Goal: Task Accomplishment & Management: Manage account settings

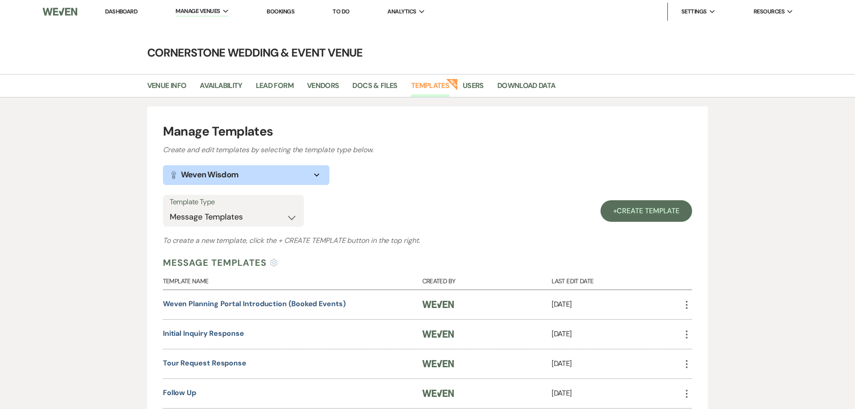
click at [134, 13] on link "Dashboard" at bounding box center [121, 12] width 32 height 8
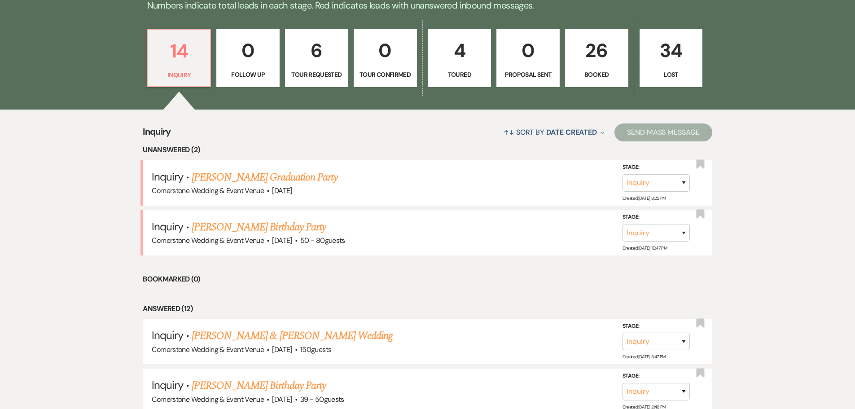
scroll to position [251, 0]
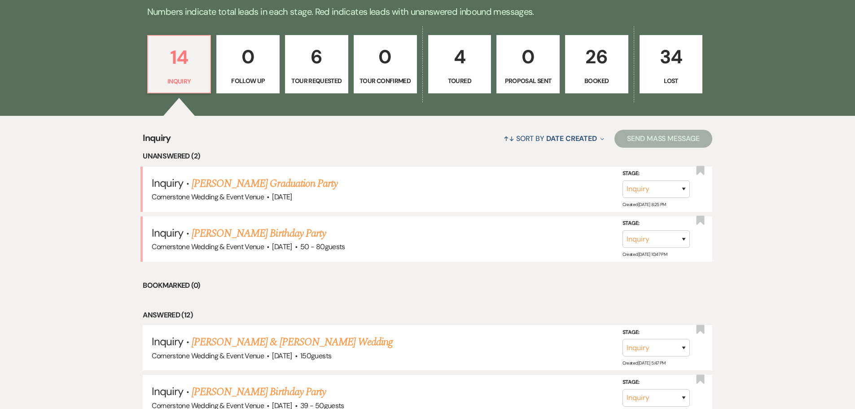
click at [328, 60] on p "6" at bounding box center [317, 57] width 52 height 30
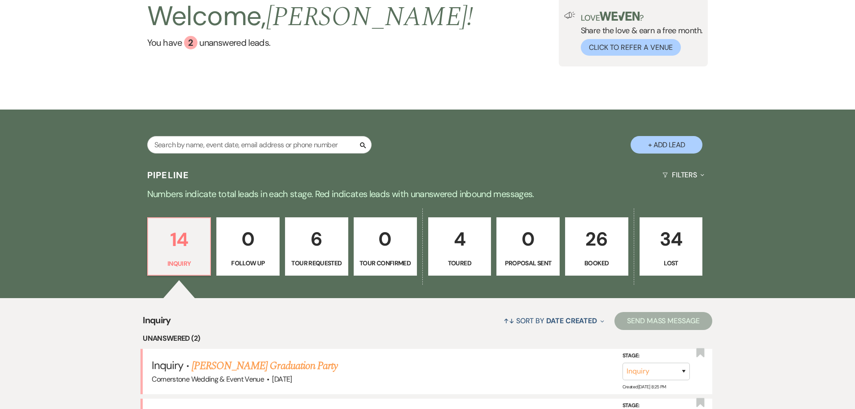
select select "2"
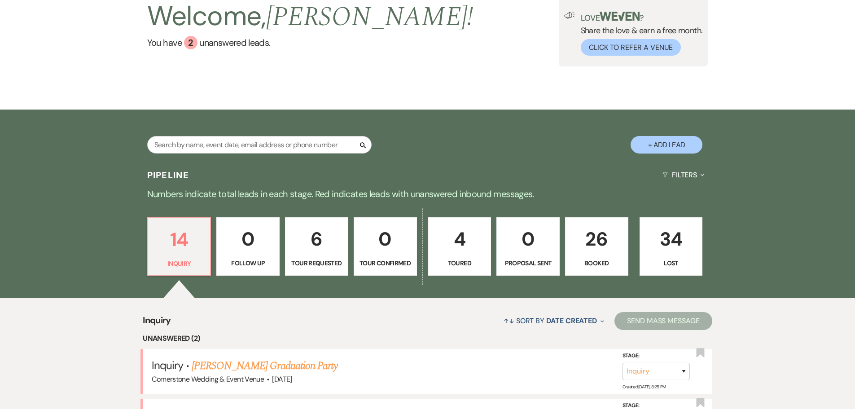
select select "2"
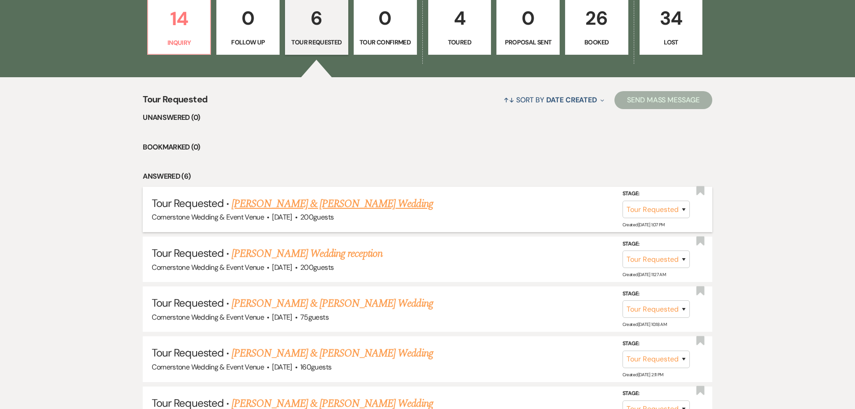
scroll to position [430, 0]
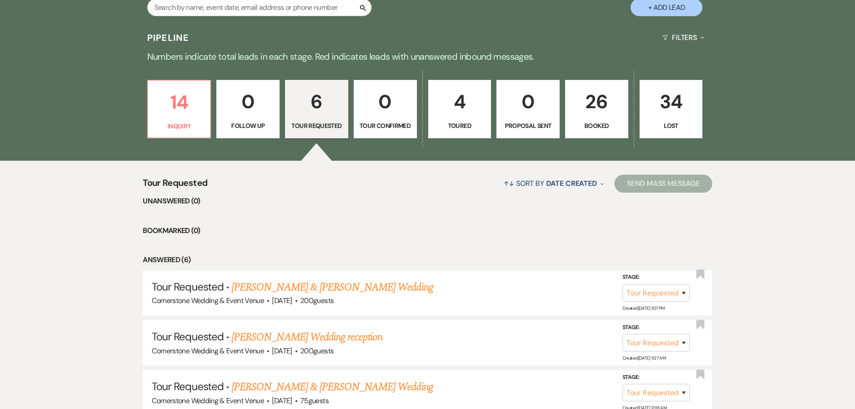
click at [479, 101] on p "4" at bounding box center [460, 102] width 52 height 30
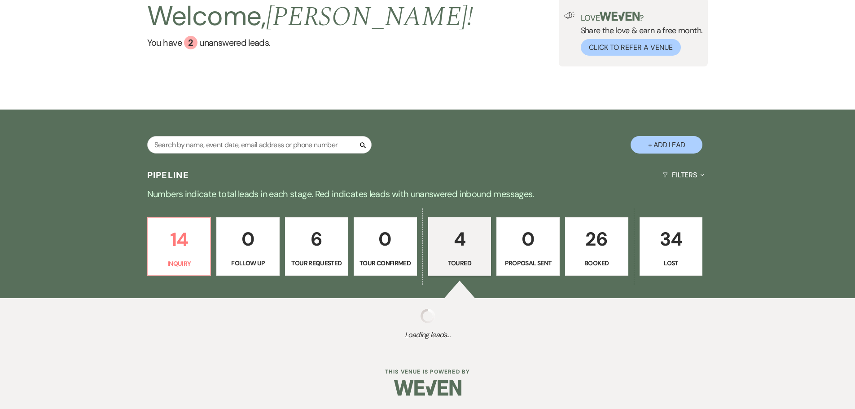
select select "5"
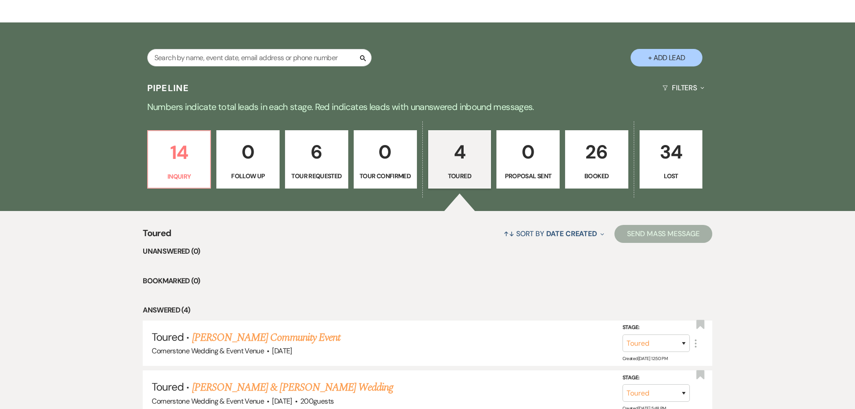
click at [584, 163] on p "26" at bounding box center [597, 152] width 52 height 30
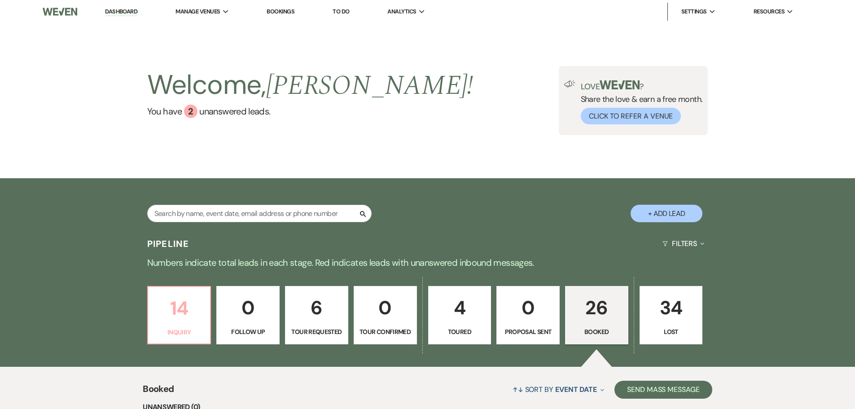
click at [157, 307] on p "14" at bounding box center [179, 308] width 52 height 30
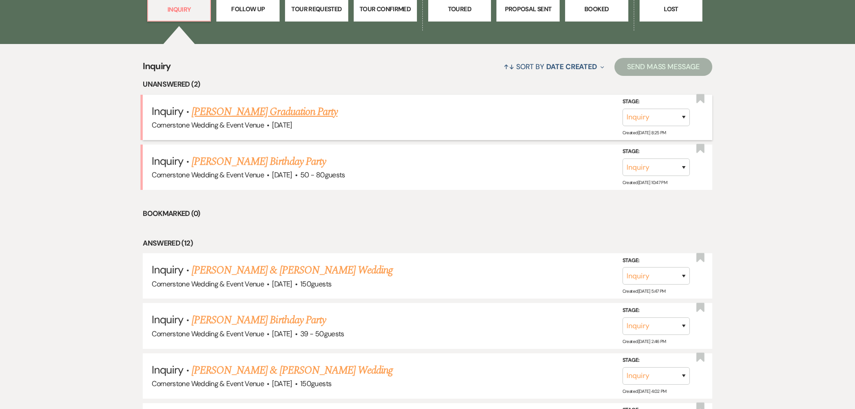
scroll to position [314, 0]
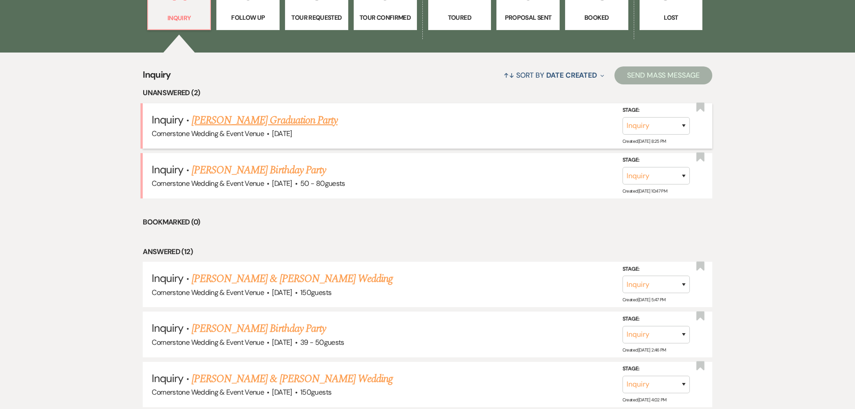
click at [302, 126] on link "[PERSON_NAME] Graduation Party" at bounding box center [265, 120] width 146 height 16
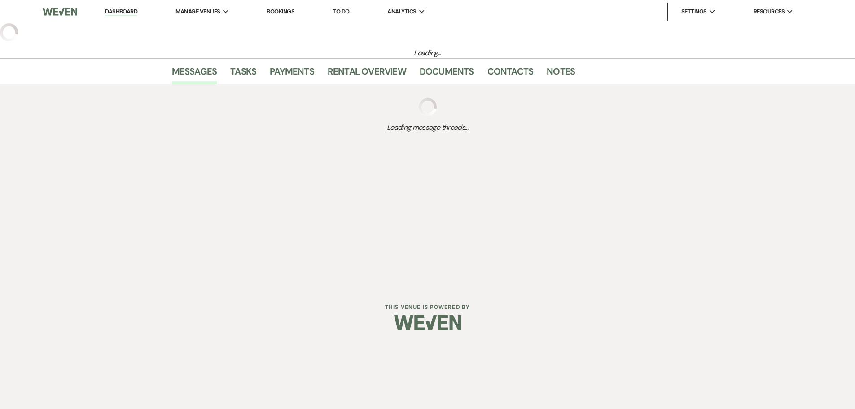
select select "5"
select select "19"
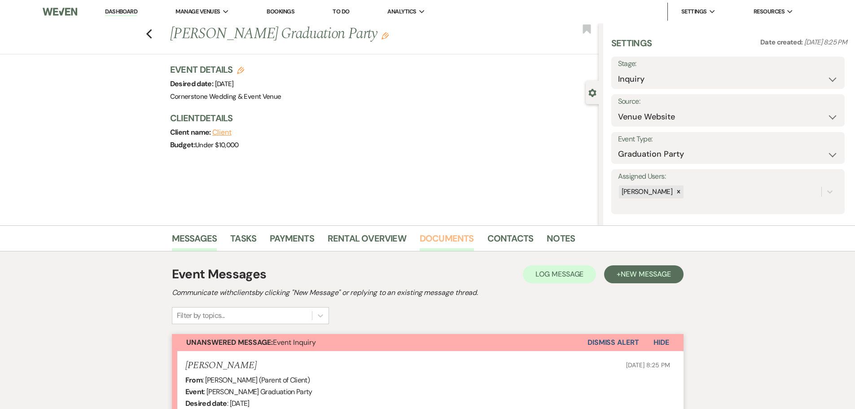
click at [438, 239] on link "Documents" at bounding box center [447, 241] width 54 height 20
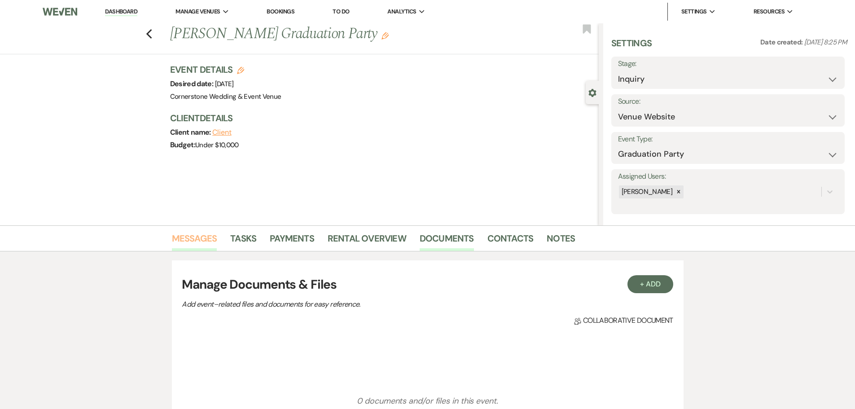
click at [193, 242] on link "Messages" at bounding box center [194, 241] width 45 height 20
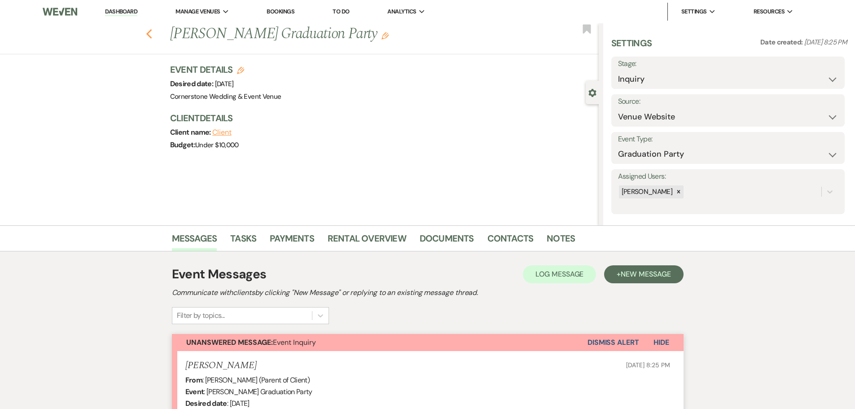
click at [153, 32] on icon "Previous" at bounding box center [149, 34] width 7 height 11
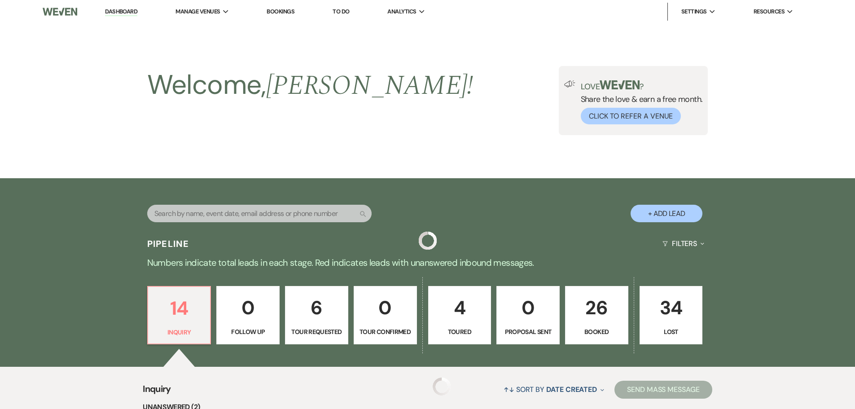
scroll to position [314, 0]
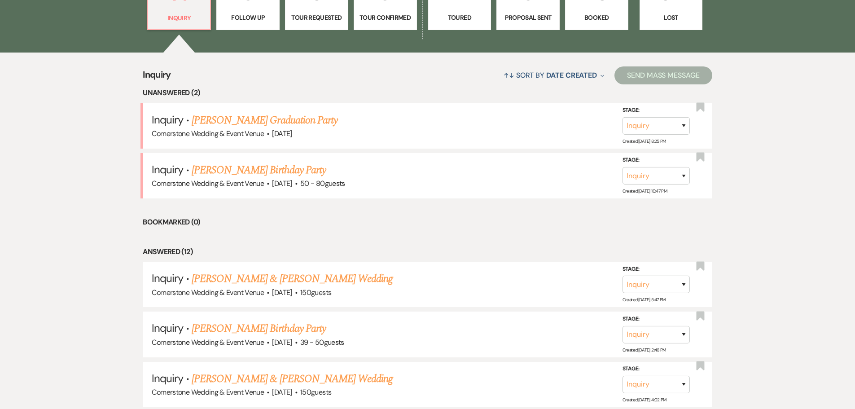
click at [577, 25] on link "26 Booked" at bounding box center [596, 1] width 63 height 58
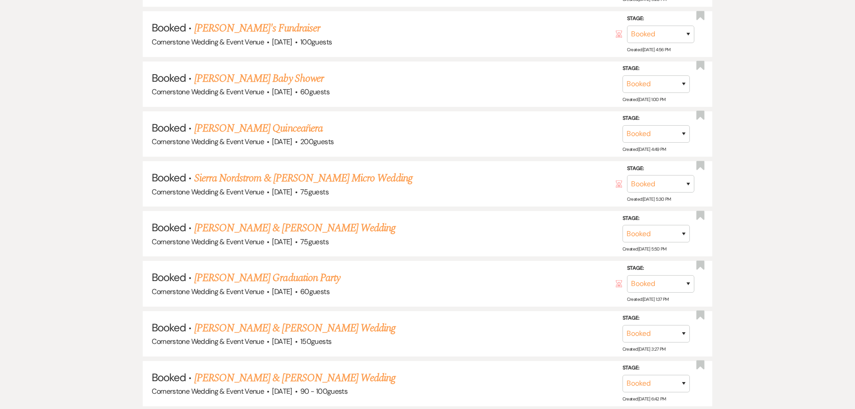
scroll to position [628, 0]
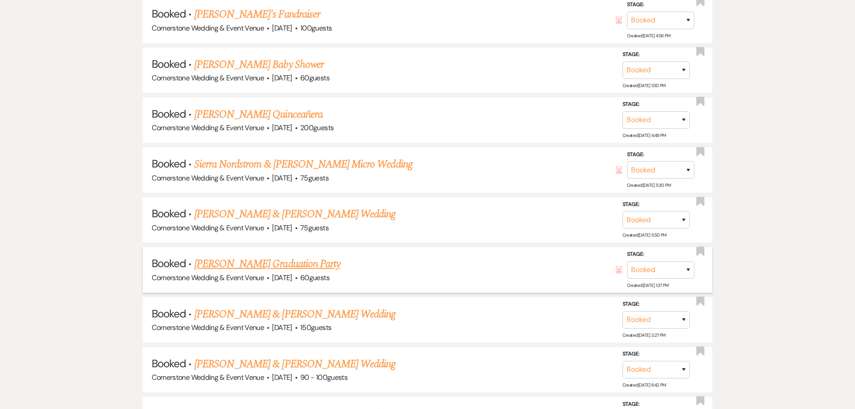
click at [523, 263] on h5 "Booked · [PERSON_NAME] Graduation Party" at bounding box center [427, 264] width 551 height 16
click at [256, 268] on link "[PERSON_NAME] Graduation Party" at bounding box center [267, 264] width 146 height 16
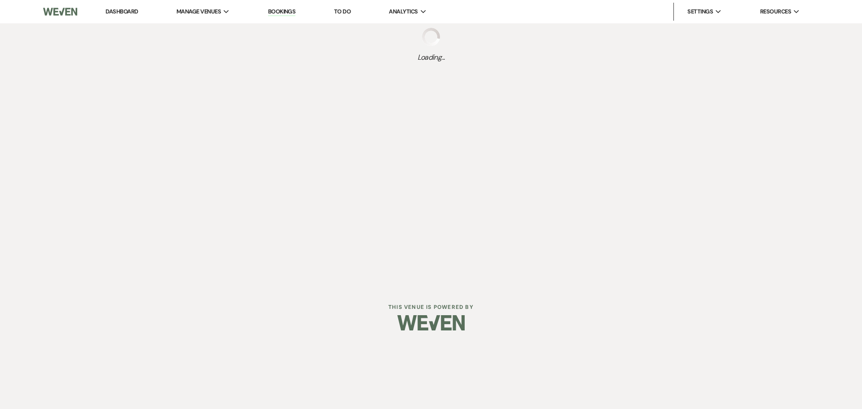
select select "5"
select select "19"
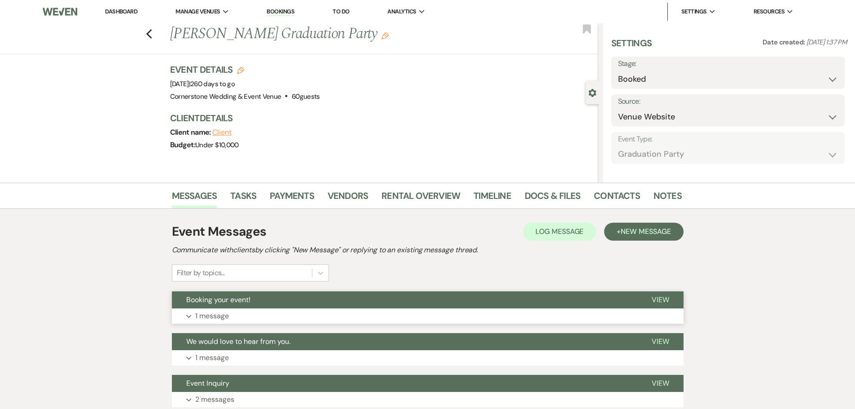
select select "19"
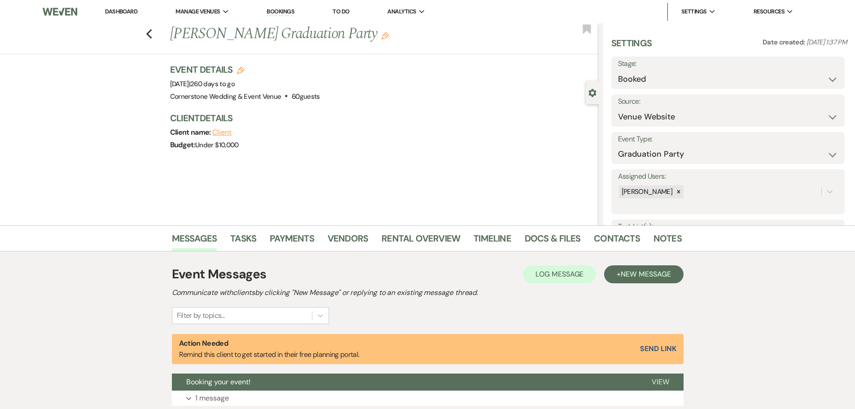
click at [127, 8] on link "Dashboard" at bounding box center [121, 12] width 32 height 8
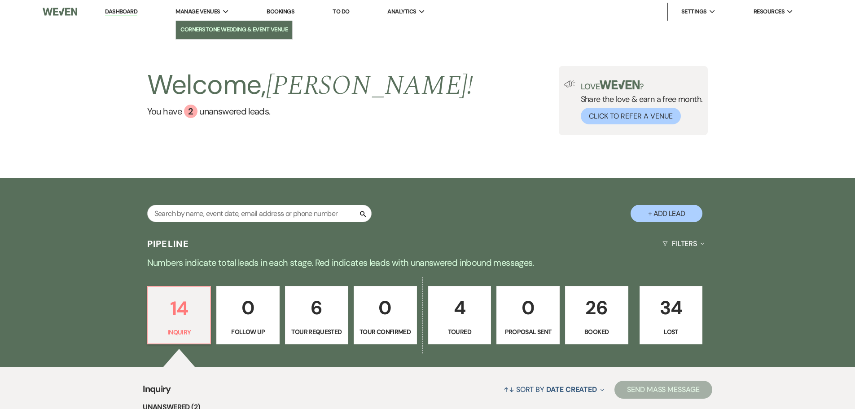
click at [201, 33] on li "Cornerstone Wedding & Event Venue" at bounding box center [233, 29] width 107 height 9
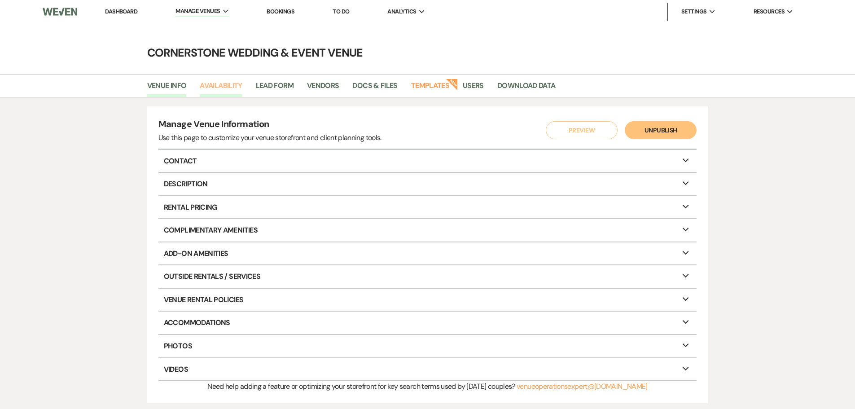
click at [213, 81] on link "Availability" at bounding box center [221, 88] width 42 height 17
select select "3"
select select "2026"
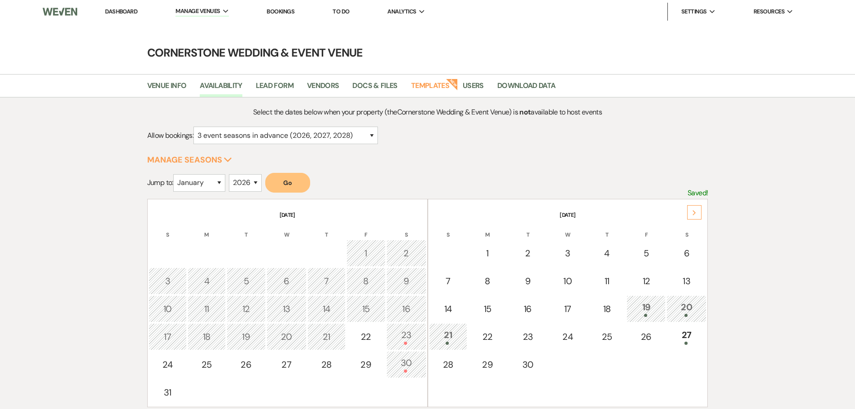
click at [696, 211] on div "Next" at bounding box center [694, 212] width 14 height 14
